Goal: Find specific page/section: Find specific page/section

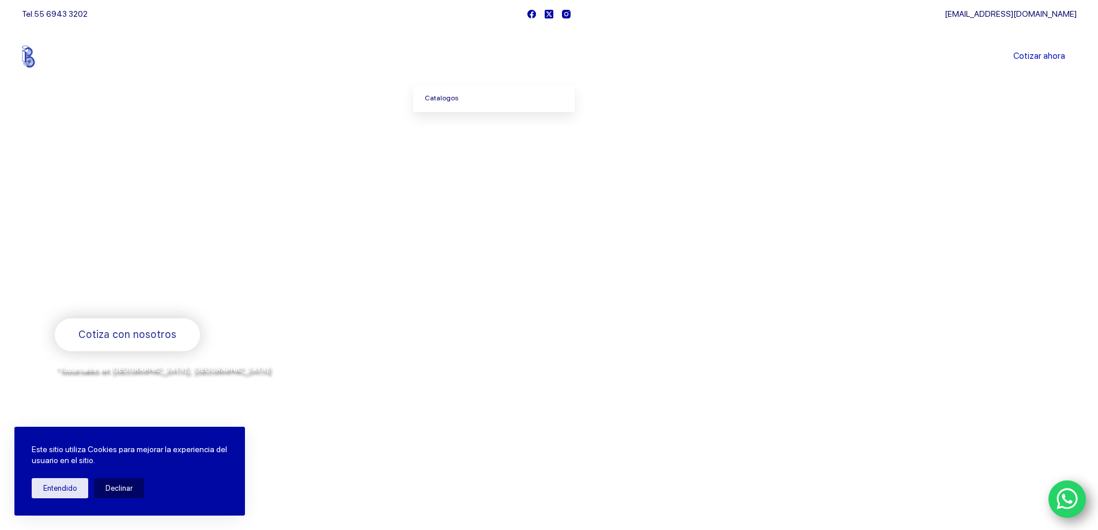
click at [453, 97] on link "Catalogos" at bounding box center [493, 98] width 161 height 27
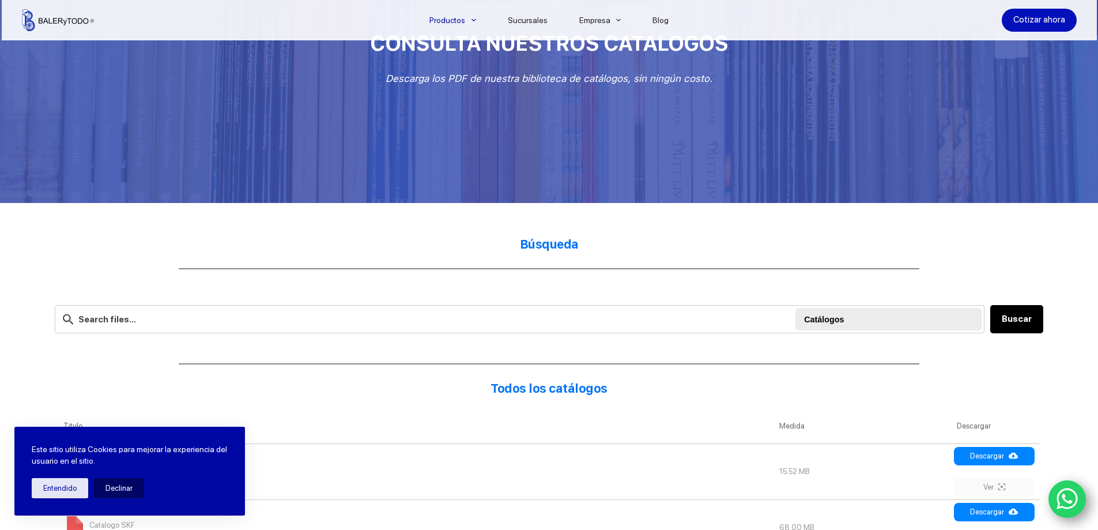
scroll to position [173, 0]
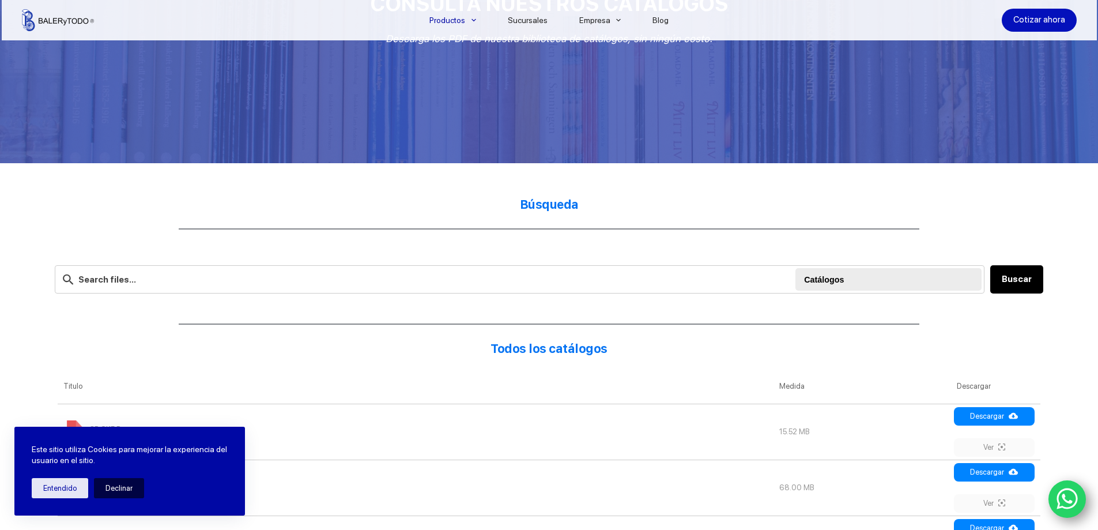
click at [121, 486] on button "Declinar" at bounding box center [119, 488] width 50 height 20
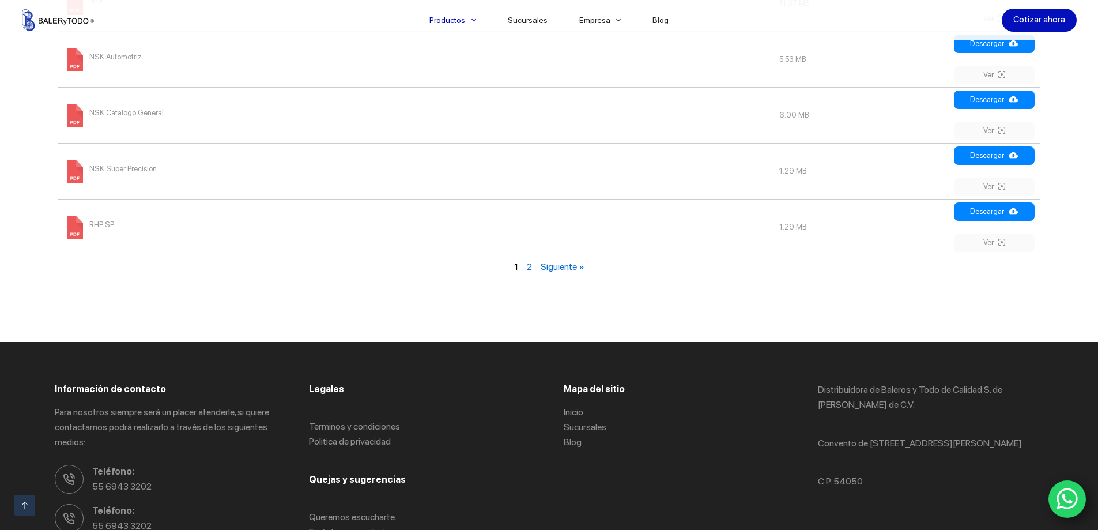
scroll to position [1441, 0]
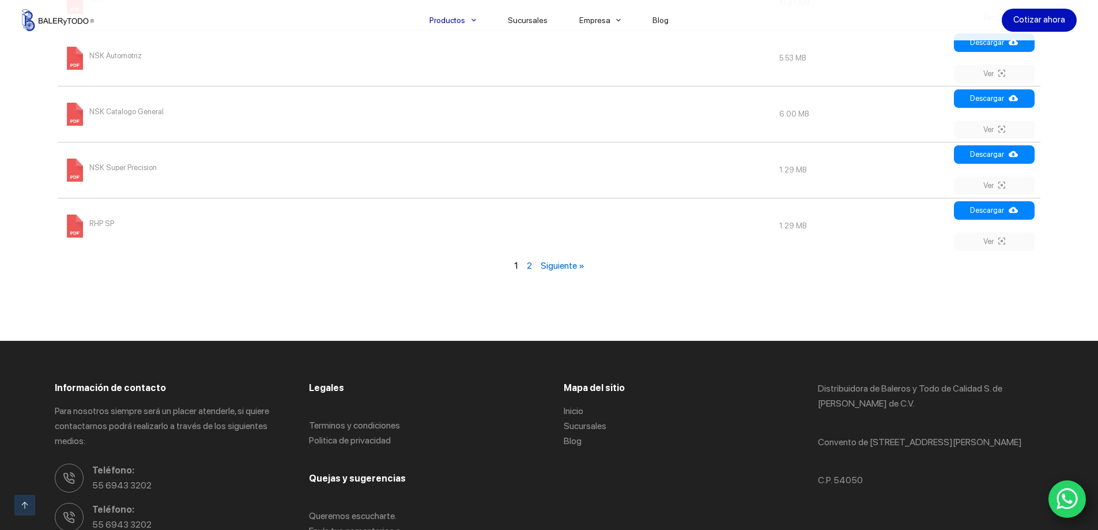
click at [573, 268] on link "Siguiente »" at bounding box center [563, 265] width 44 height 11
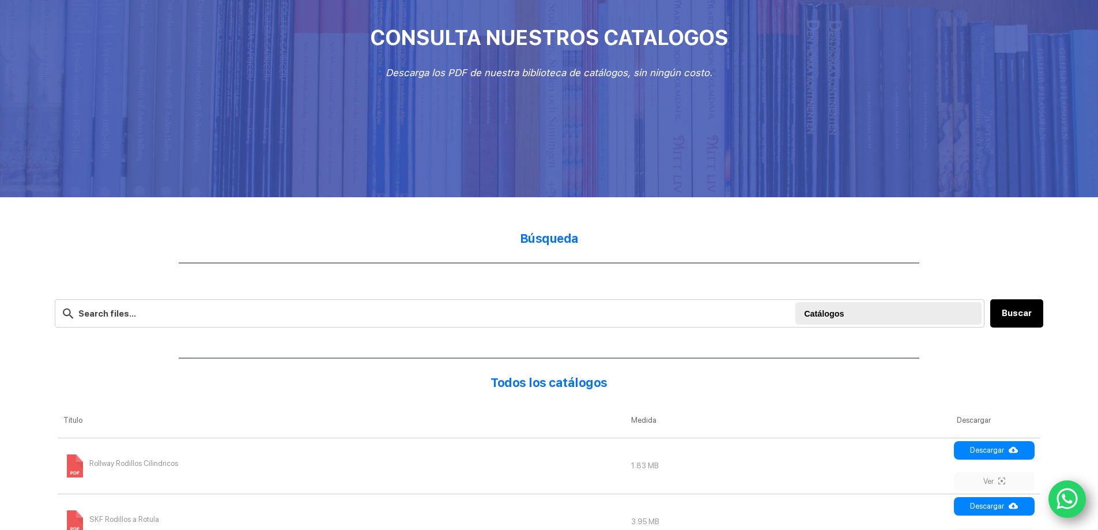
scroll to position [138, 0]
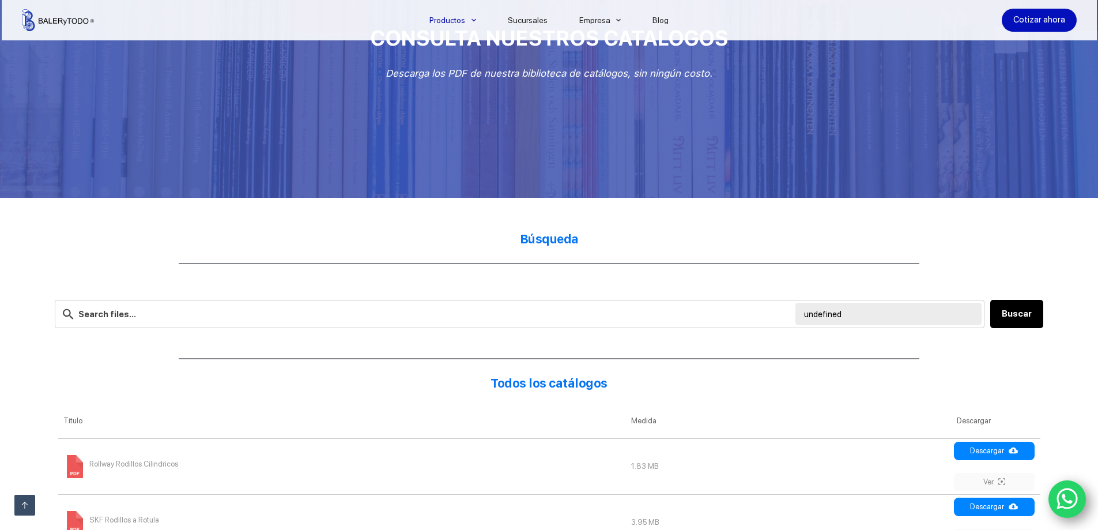
scroll to position [892, 0]
